Goal: Check status: Check status

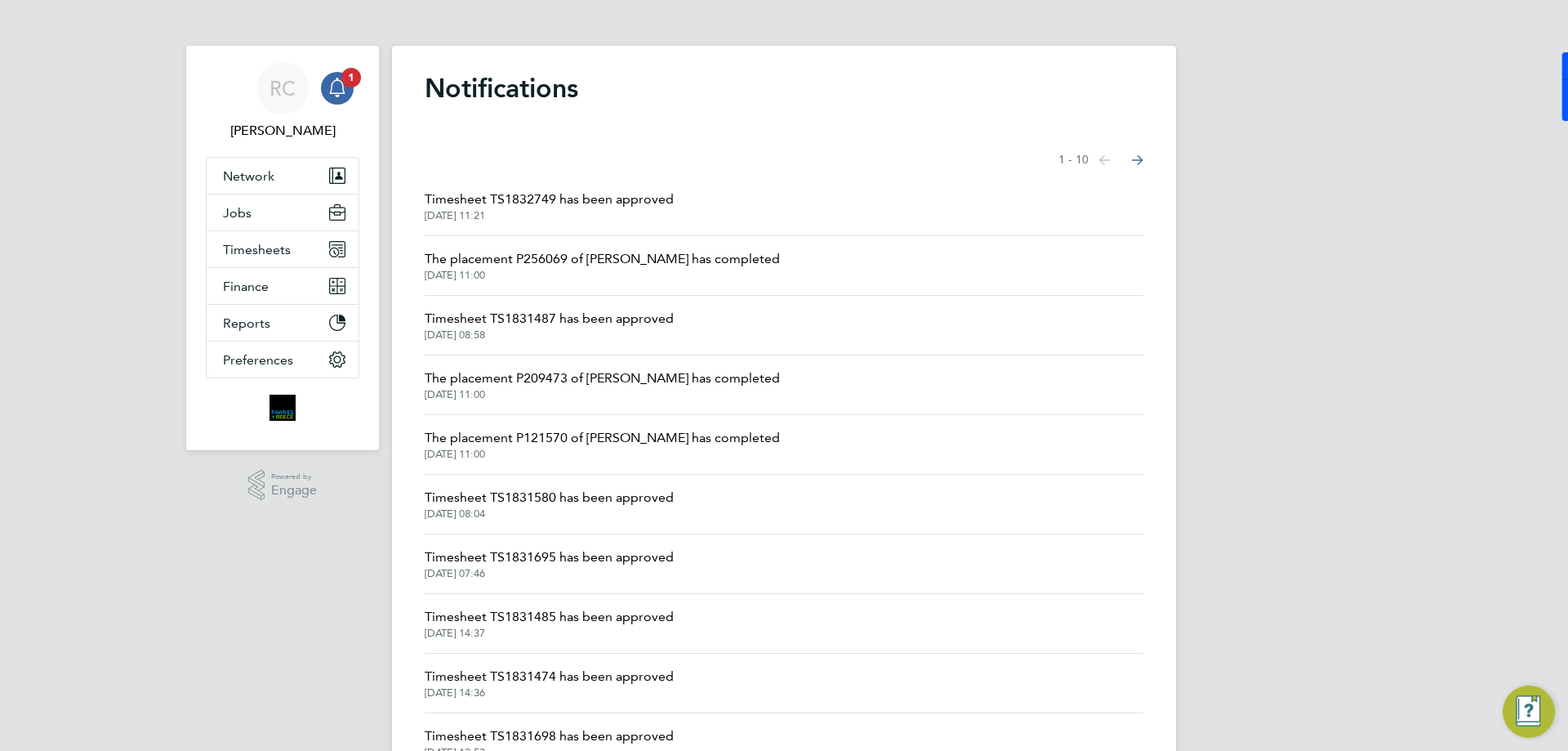
click at [588, 212] on span "[DATE] 11:21" at bounding box center [549, 216] width 249 height 13
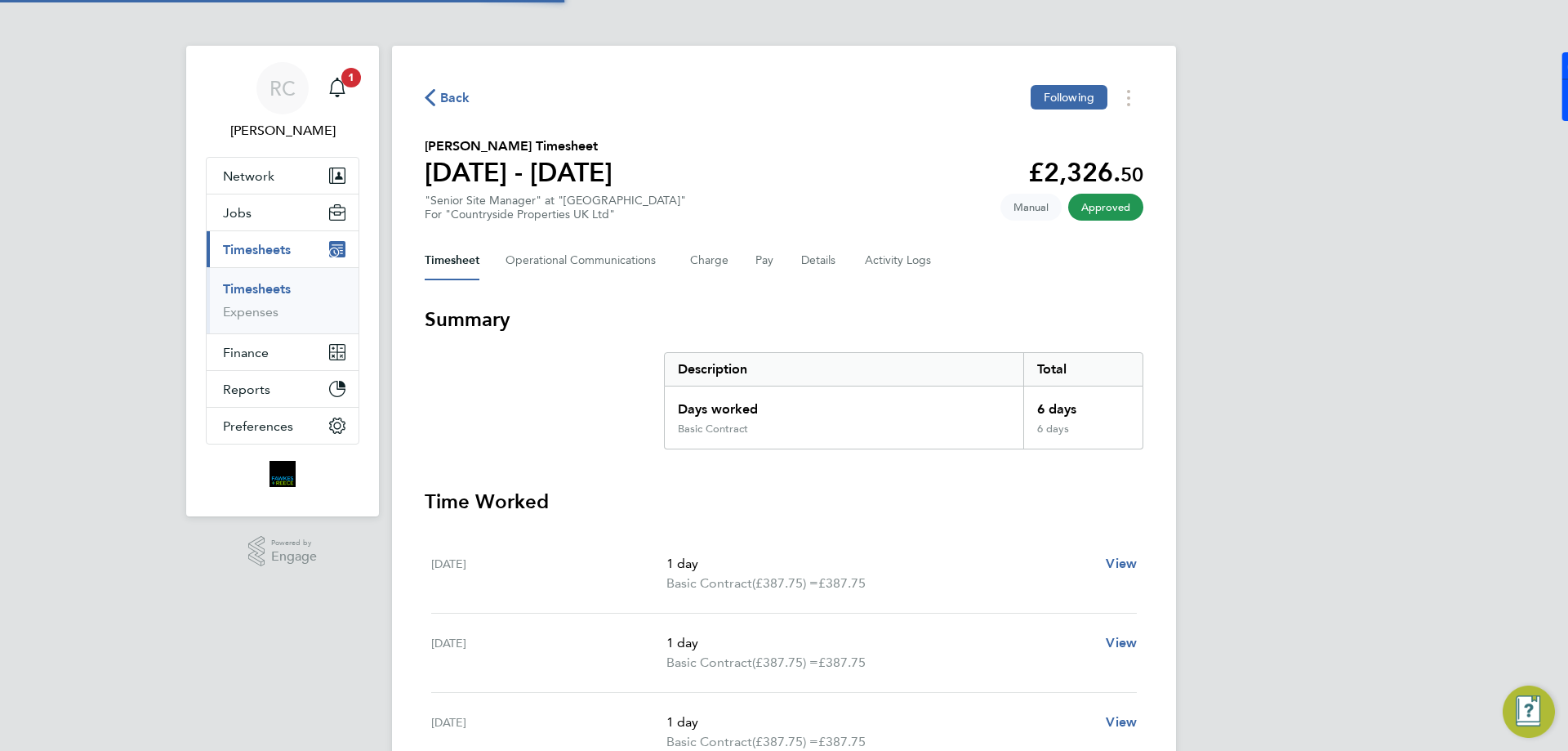
click at [282, 250] on span "Timesheets" at bounding box center [257, 249] width 68 height 16
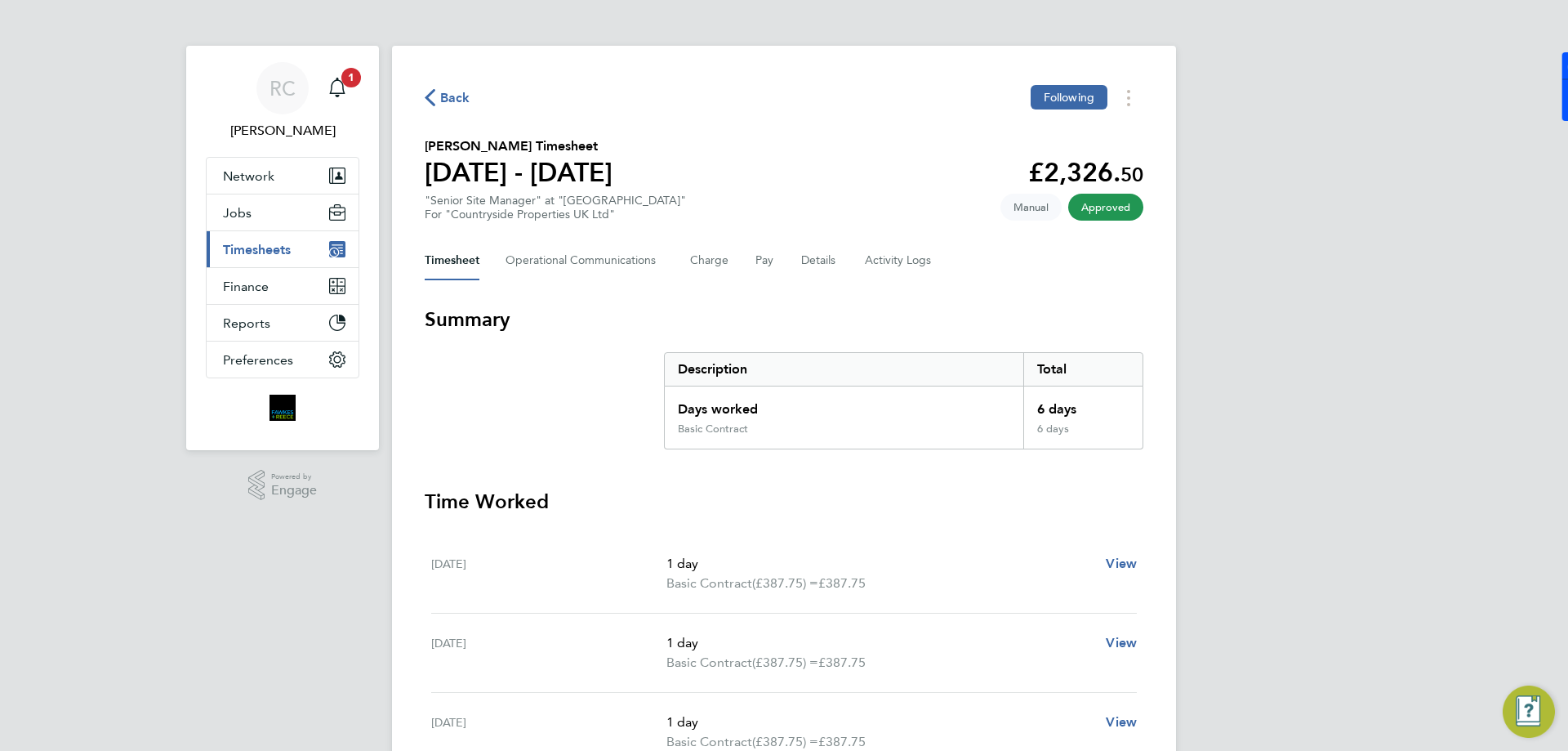
click at [283, 256] on span "Timesheets" at bounding box center [257, 249] width 68 height 16
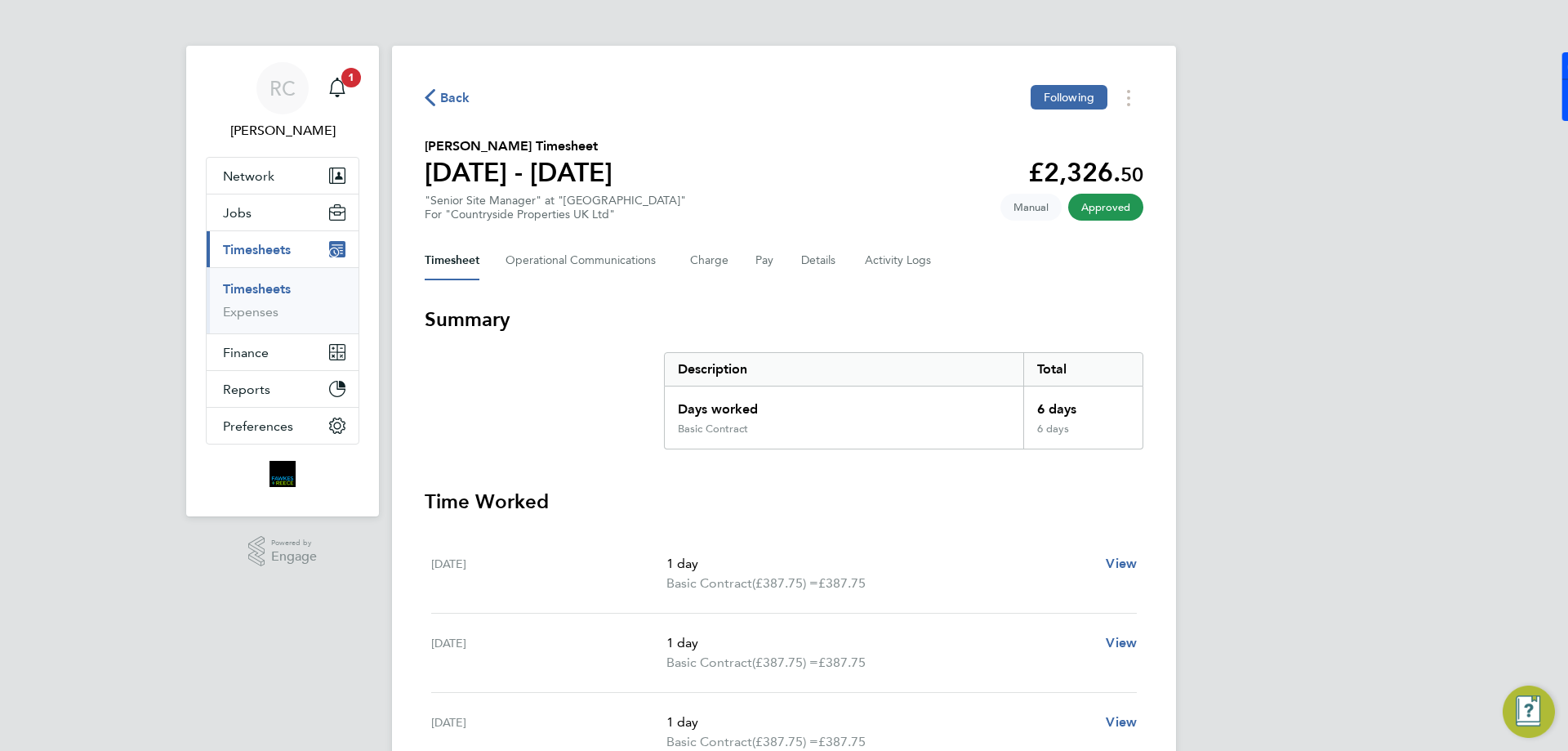
click at [264, 289] on link "Timesheets" at bounding box center [257, 289] width 68 height 16
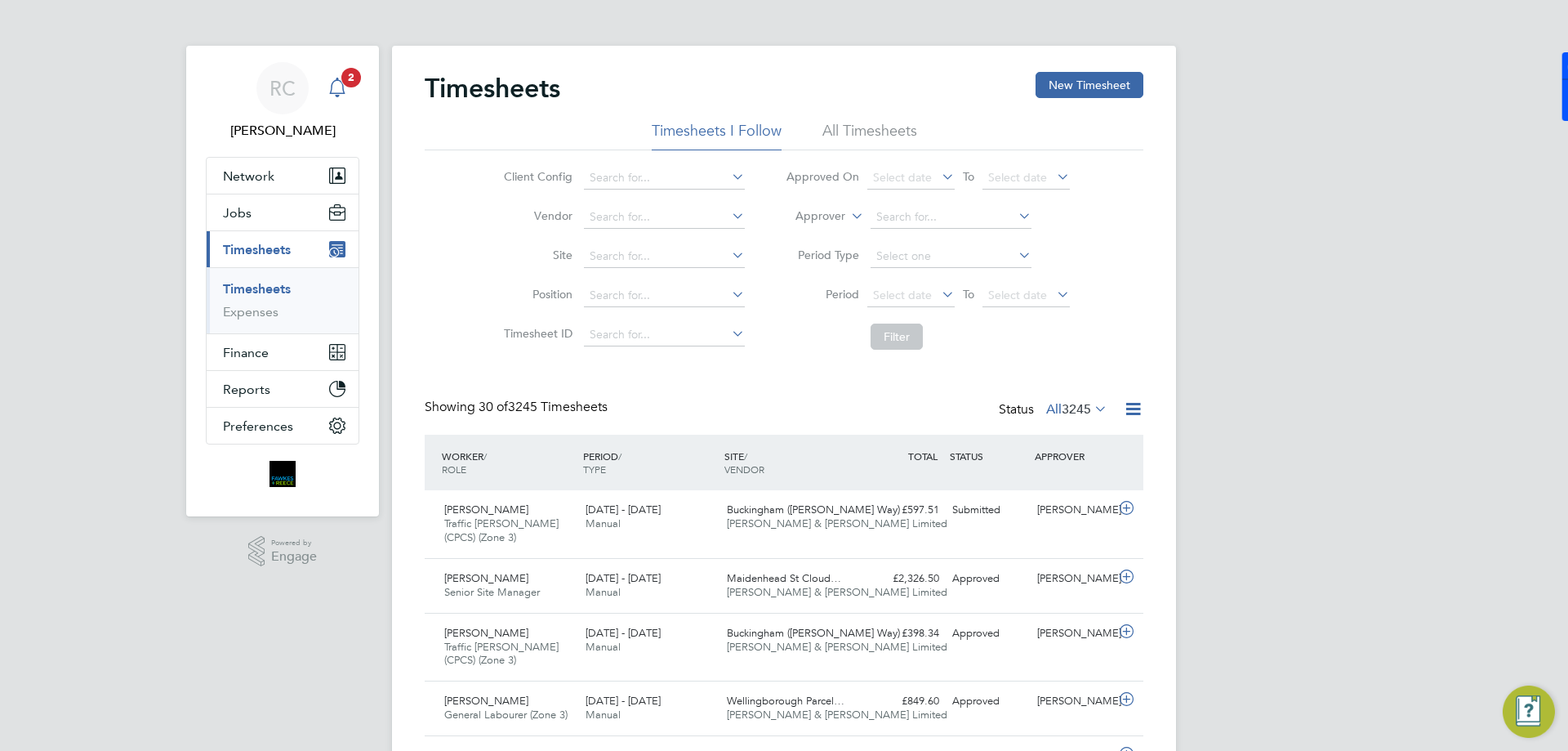
click at [342, 74] on span "2" at bounding box center [351, 77] width 20 height 20
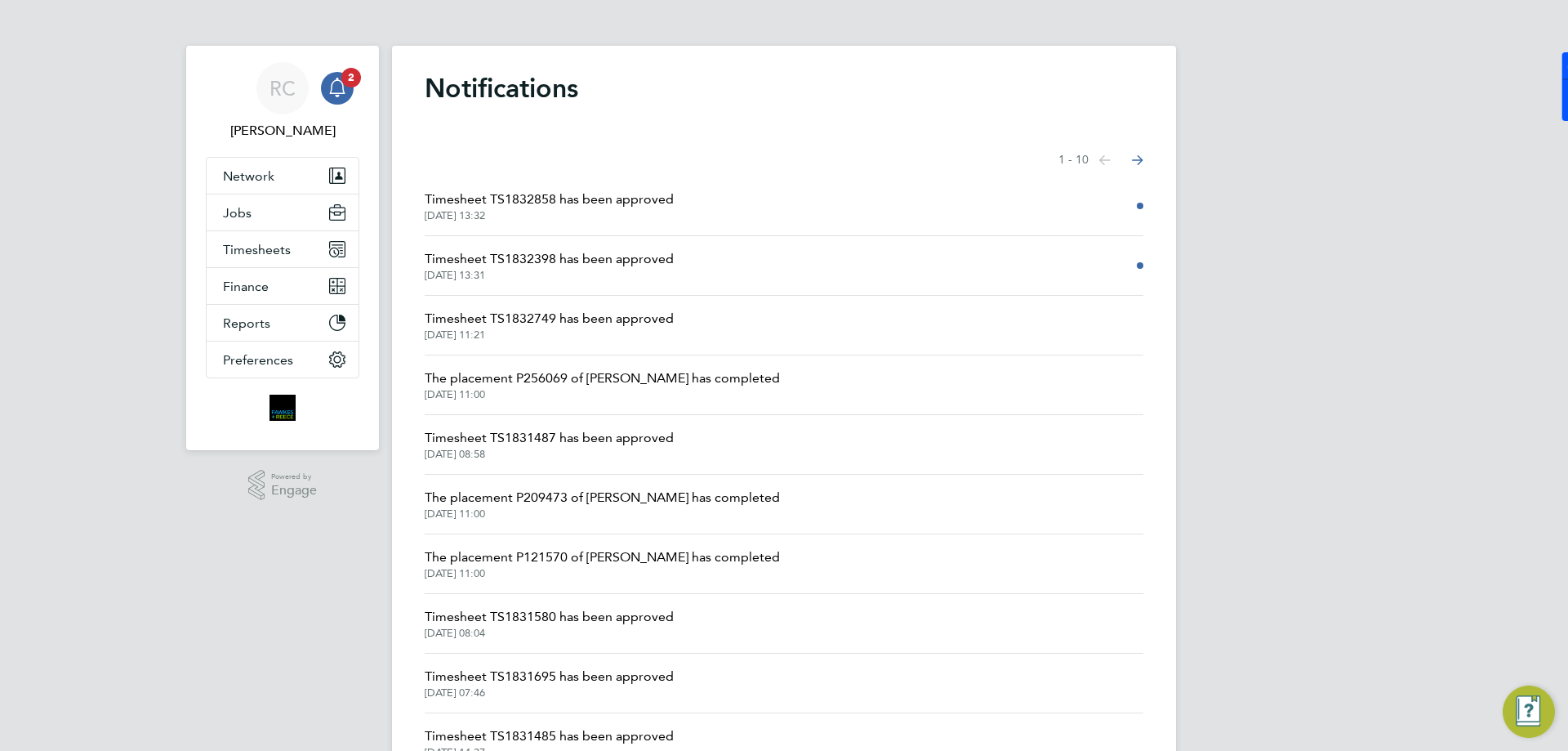
click at [604, 187] on li "Timesheet TS1832858 has been approved [DATE] 13:32" at bounding box center [784, 206] width 719 height 60
click at [266, 232] on button "Timesheets" at bounding box center [282, 249] width 152 height 36
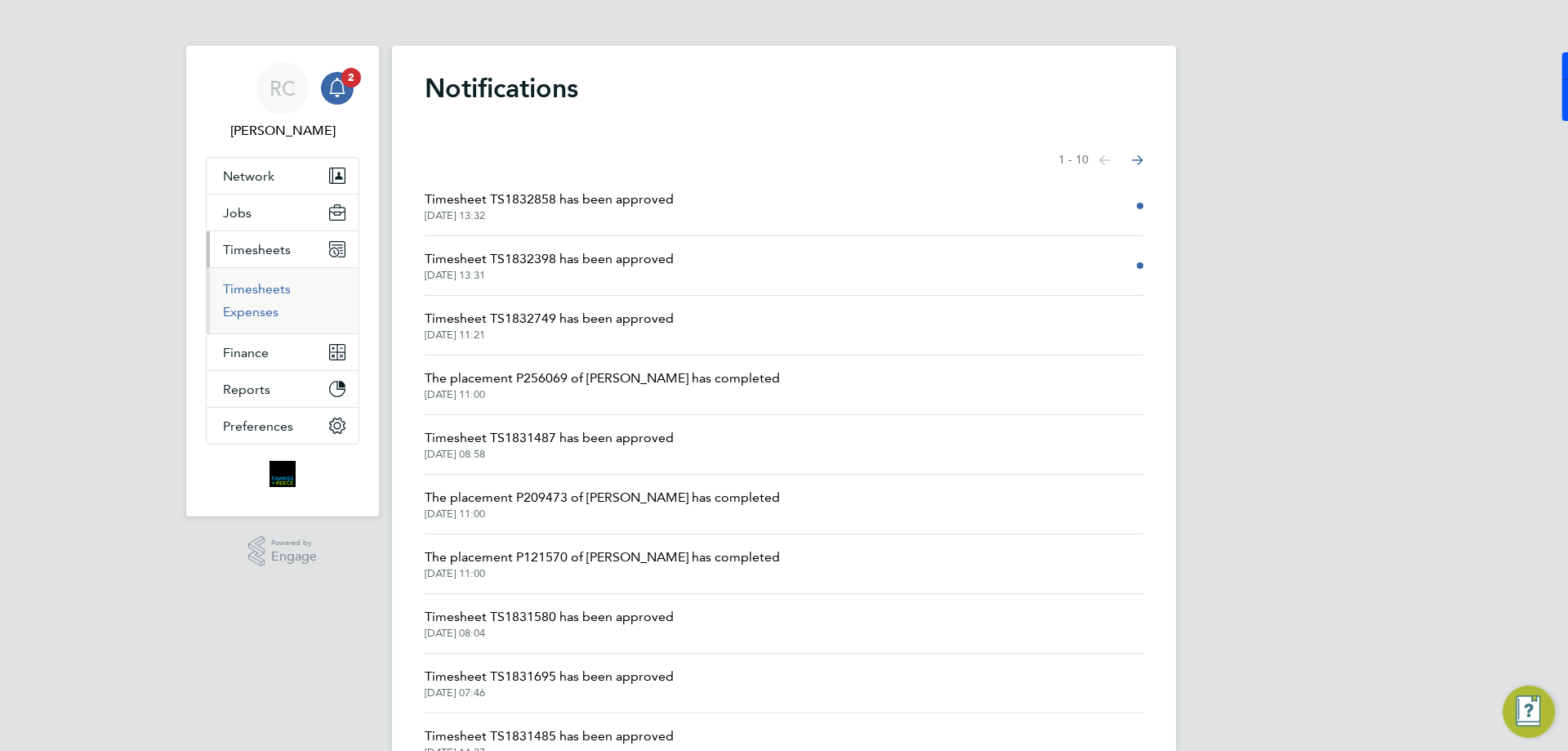
click at [266, 304] on link "Expenses" at bounding box center [251, 312] width 56 height 16
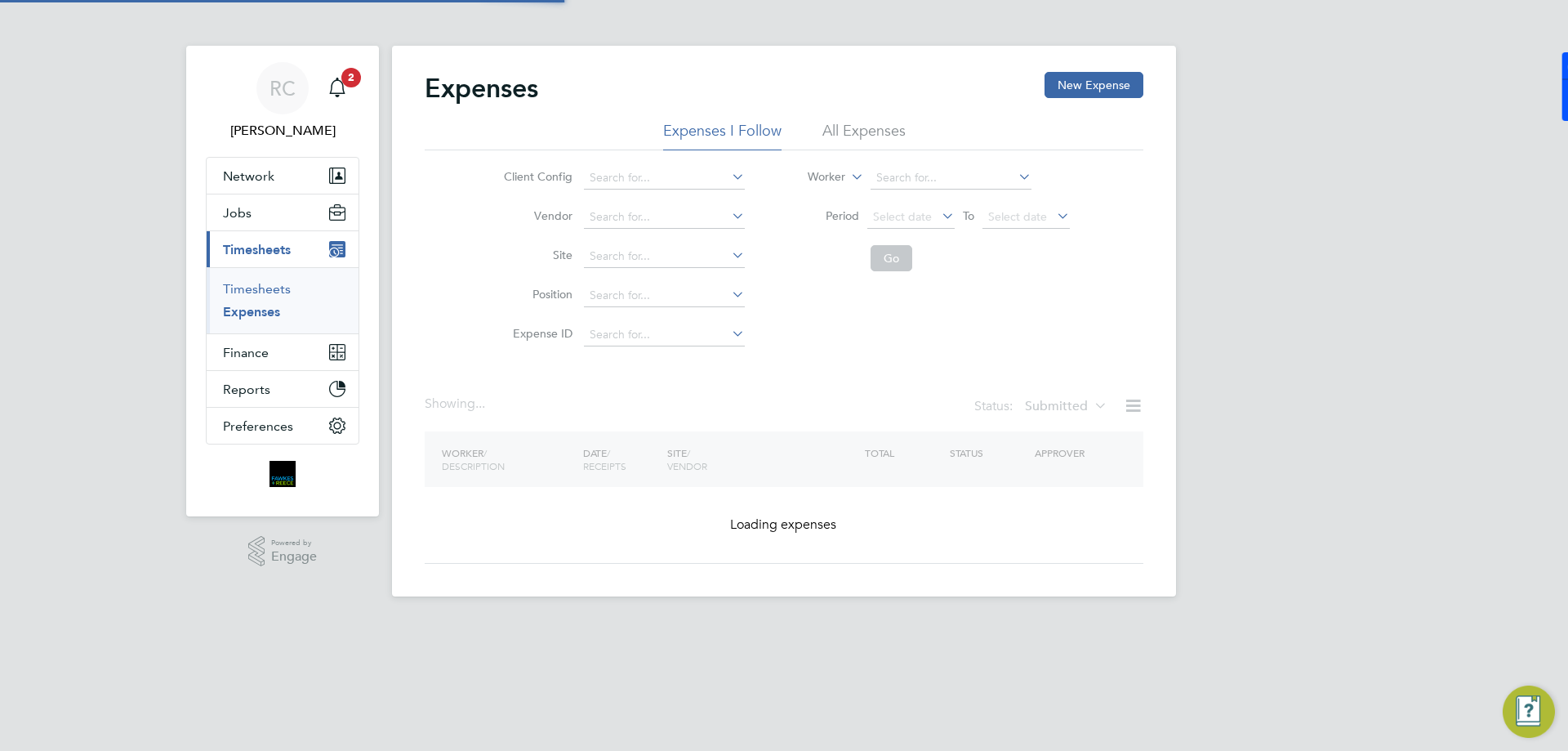
click at [274, 286] on link "Timesheets" at bounding box center [257, 289] width 68 height 16
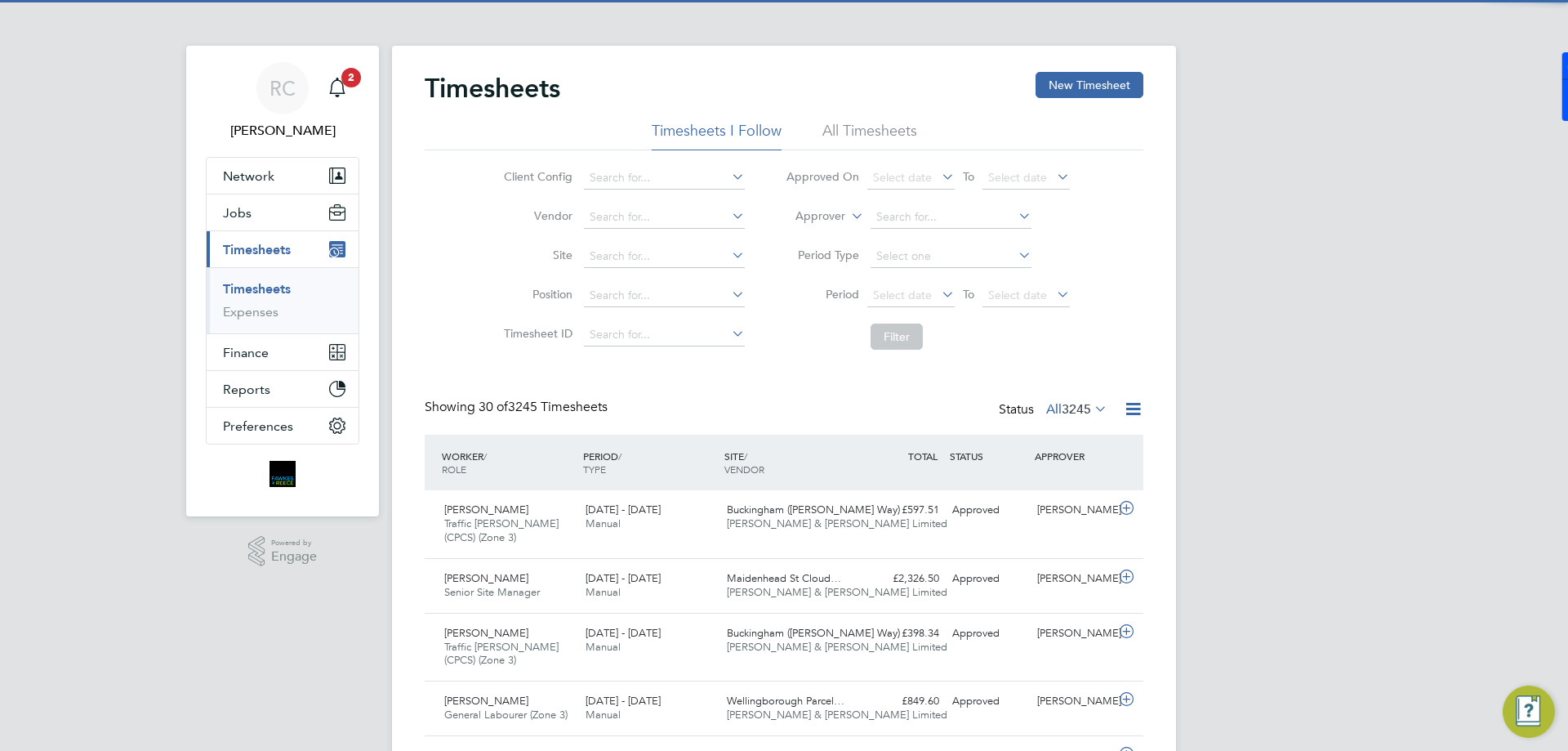
scroll to position [55, 143]
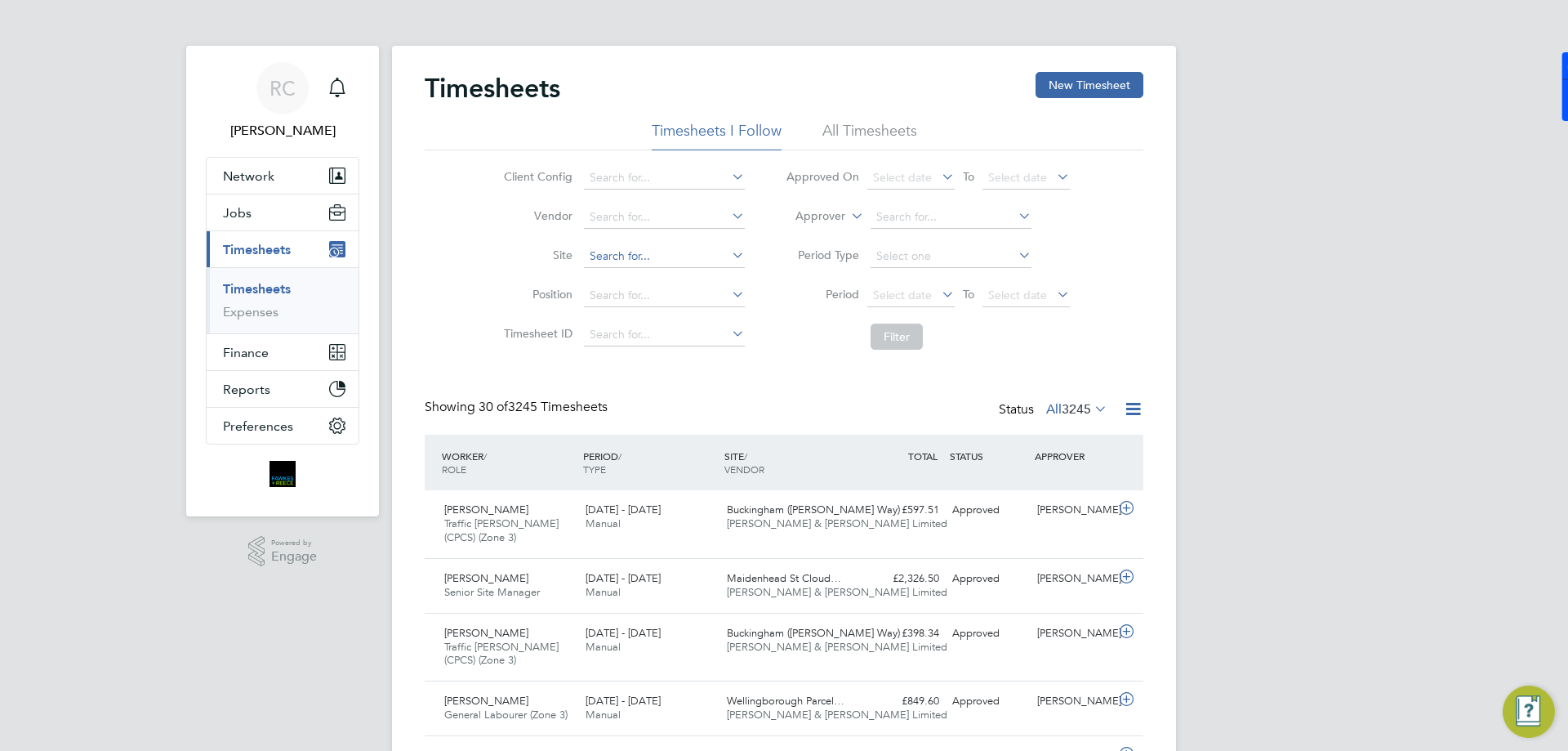
drag, startPoint x: 636, startPoint y: 236, endPoint x: 642, endPoint y: 264, distance: 28.6
click at [636, 236] on li "Vendor" at bounding box center [622, 216] width 287 height 39
